Goal: Information Seeking & Learning: Learn about a topic

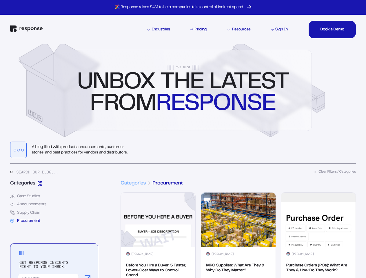
click at [183, 7] on p "🎉 Response raises $4M to help companies take control of indirect spend" at bounding box center [179, 7] width 128 height 5
click at [158, 30] on div "Industries" at bounding box center [158, 30] width 23 height 4
click at [240, 30] on div "Resources" at bounding box center [239, 30] width 23 height 4
click at [334, 30] on div "Book a Demo" at bounding box center [332, 30] width 24 height 4
click at [52, 199] on button "Case Studies" at bounding box center [54, 197] width 88 height 4
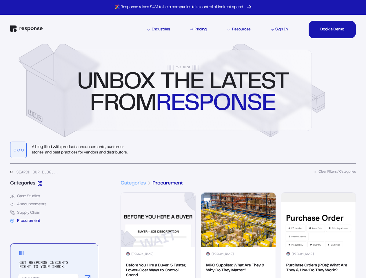
click at [52, 207] on button "Announcements" at bounding box center [54, 205] width 88 height 4
click at [52, 215] on button "Supply Chain" at bounding box center [54, 213] width 88 height 4
click at [52, 223] on button "Procurement" at bounding box center [54, 221] width 88 height 4
